Goal: Find specific page/section: Find specific page/section

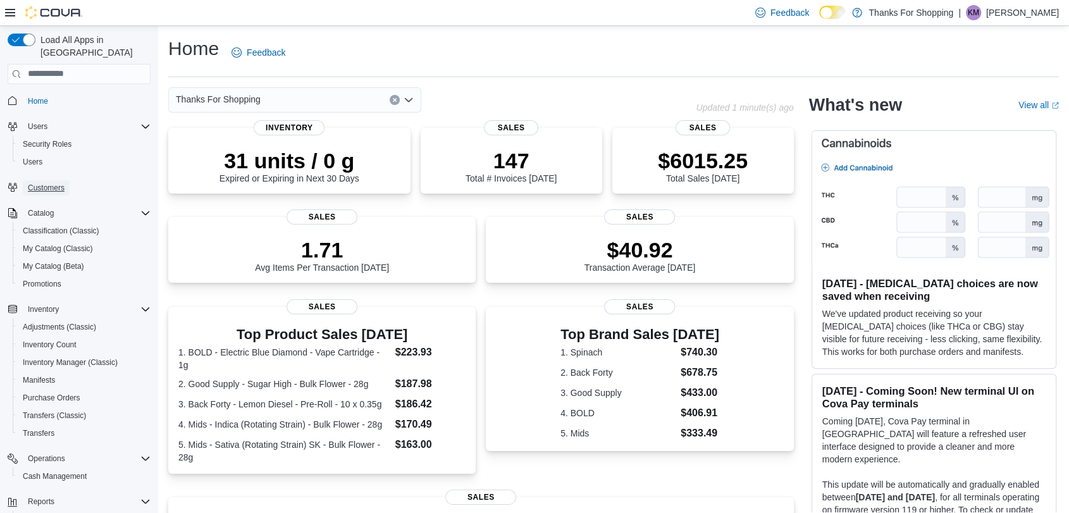
click at [58, 183] on span "Customers" at bounding box center [46, 188] width 37 height 10
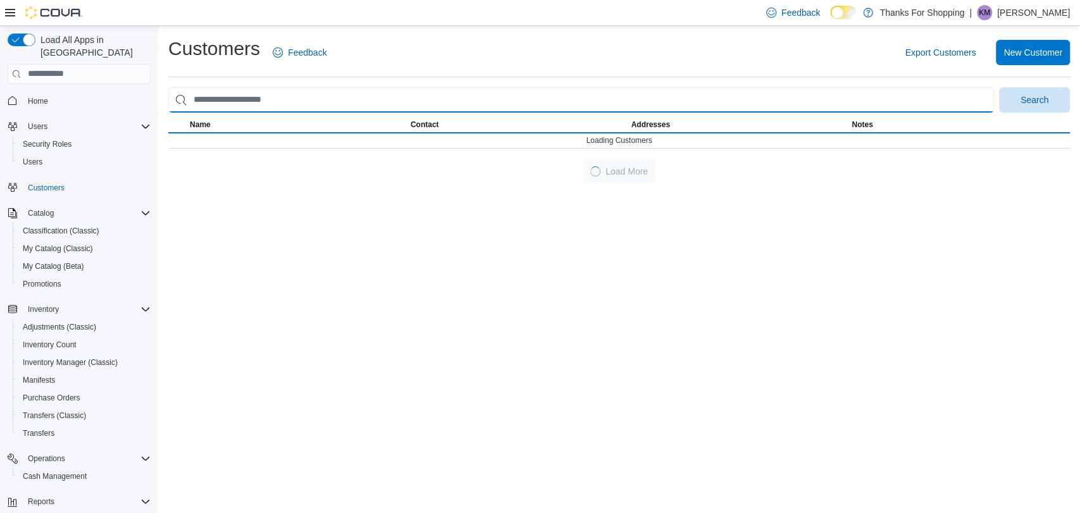
click at [252, 106] on input "search" at bounding box center [581, 99] width 826 height 25
type input "*****"
click at [999, 87] on button "Search" at bounding box center [1034, 99] width 71 height 25
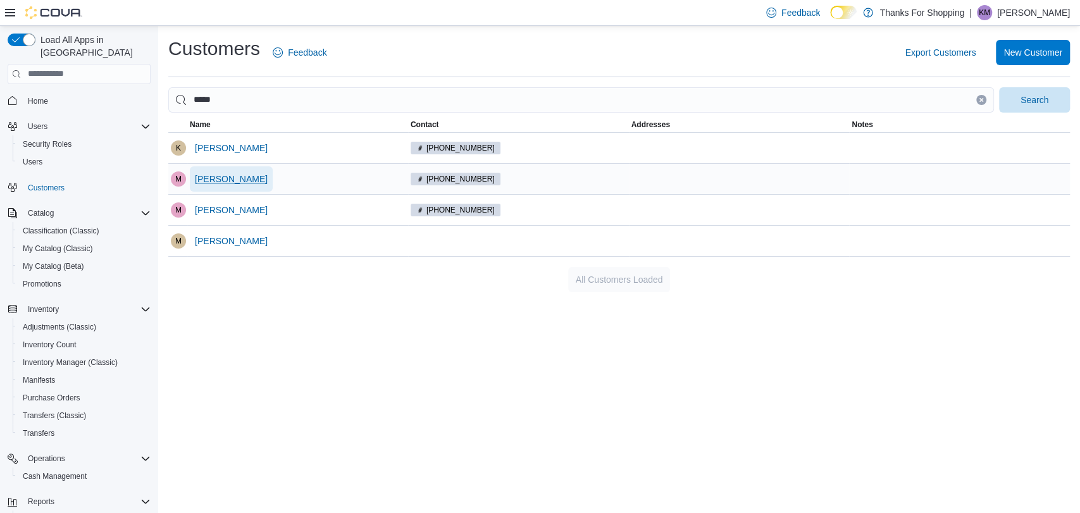
click at [230, 178] on span "Merv Stowe" at bounding box center [231, 179] width 73 height 13
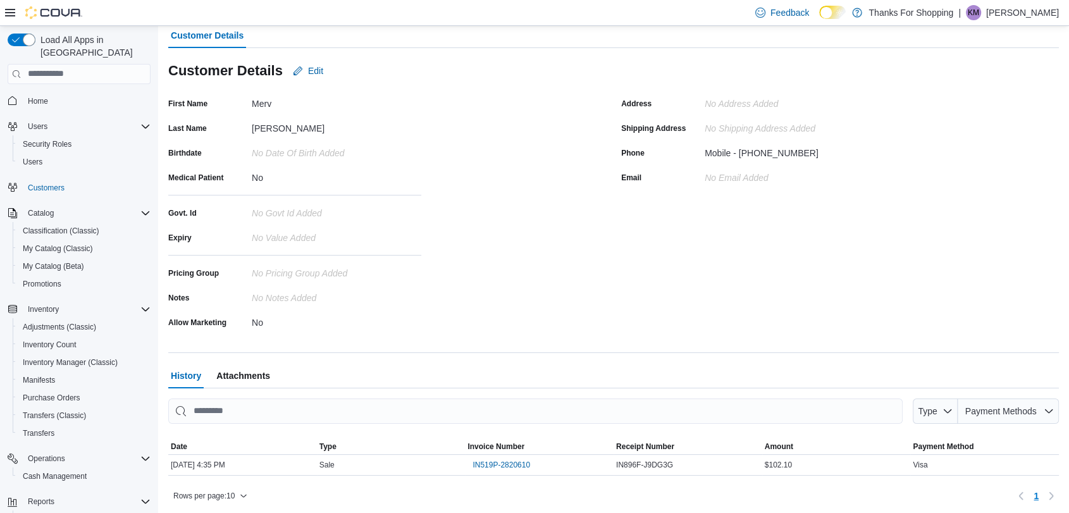
scroll to position [90, 0]
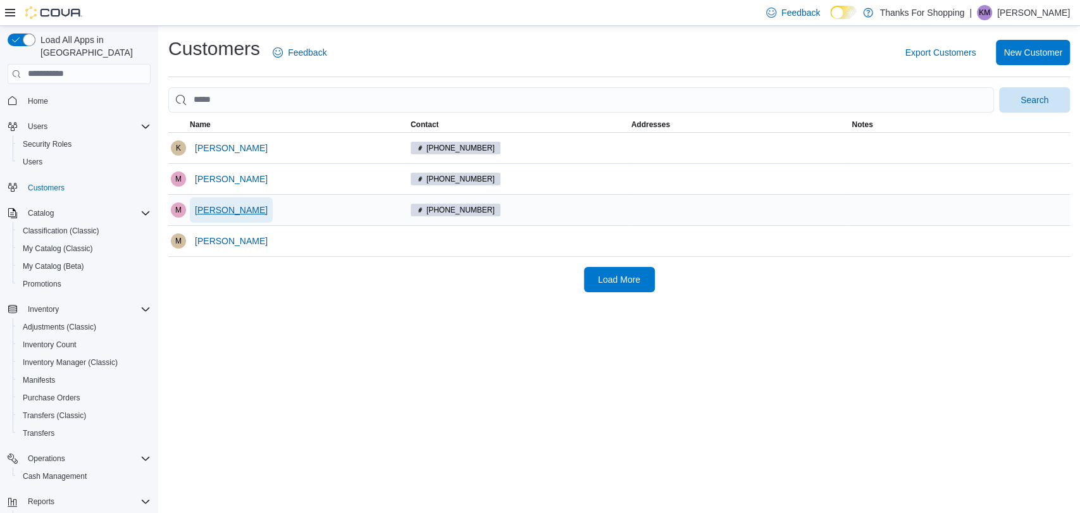
click at [223, 210] on span "Merv Stowe" at bounding box center [231, 210] width 73 height 13
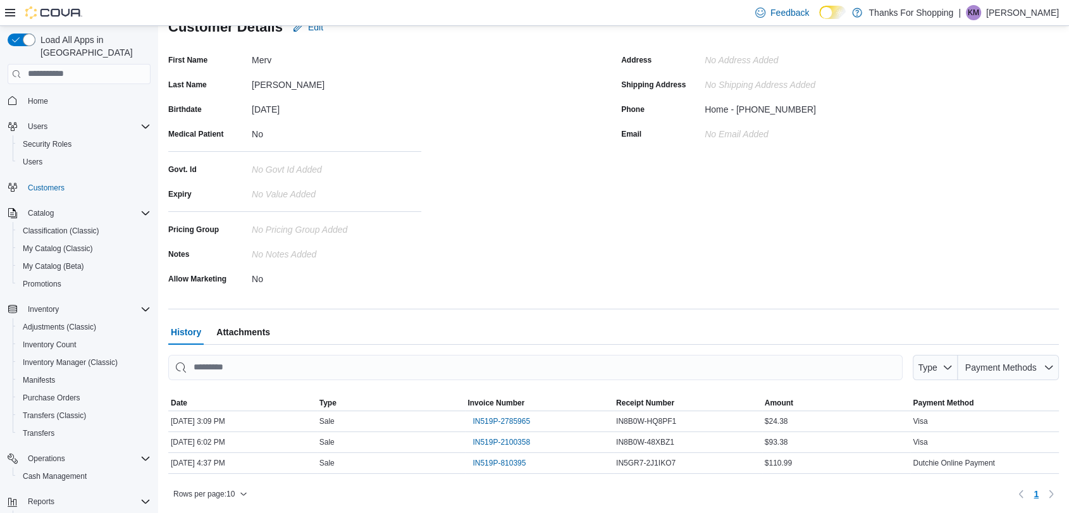
scroll to position [132, 0]
click at [528, 443] on span "IN519P-2100358" at bounding box center [502, 442] width 58 height 10
